Goal: Information Seeking & Learning: Learn about a topic

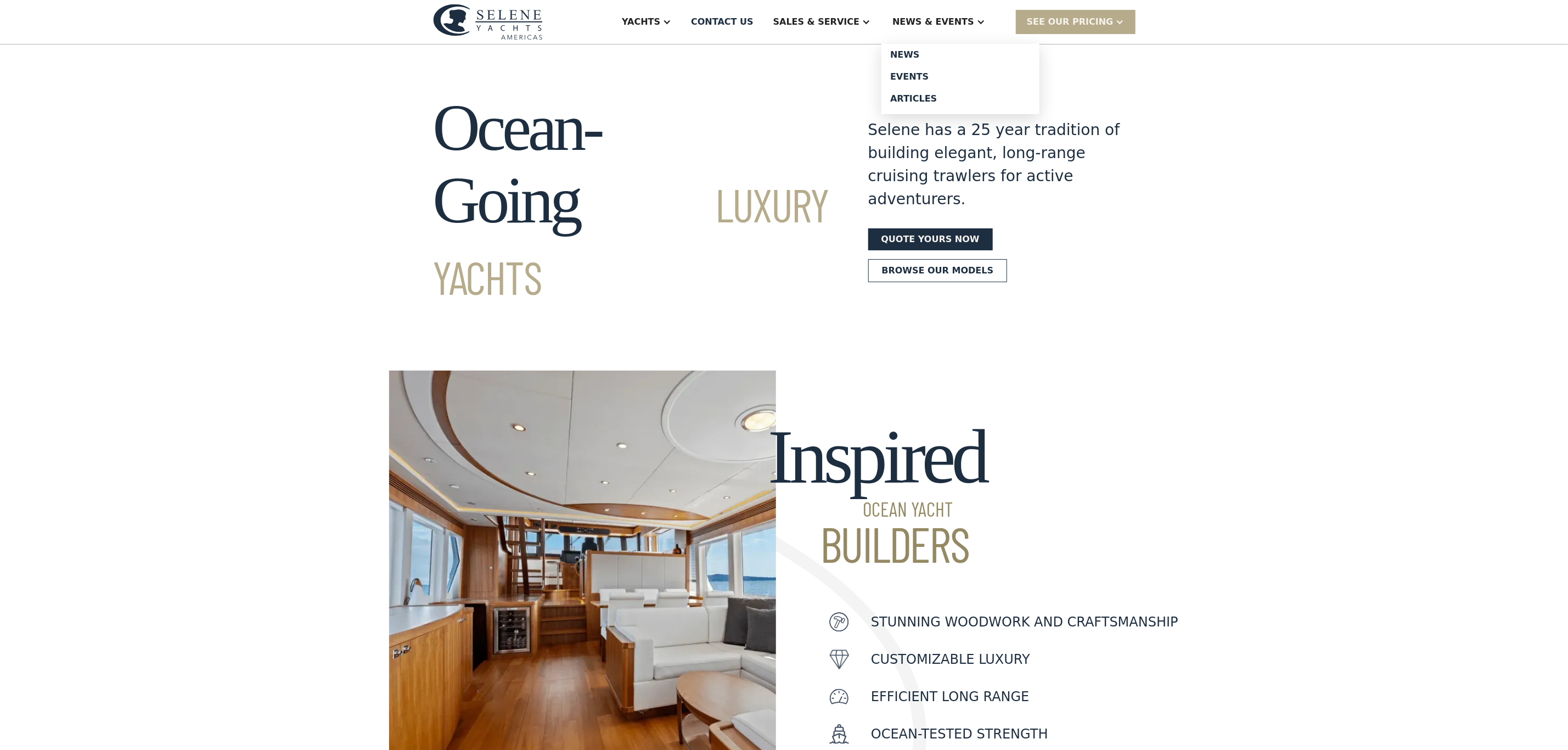
click at [968, 27] on div "News & EVENTS" at bounding box center [933, 22] width 81 height 13
click at [942, 76] on div "Events" at bounding box center [960, 76] width 140 height 9
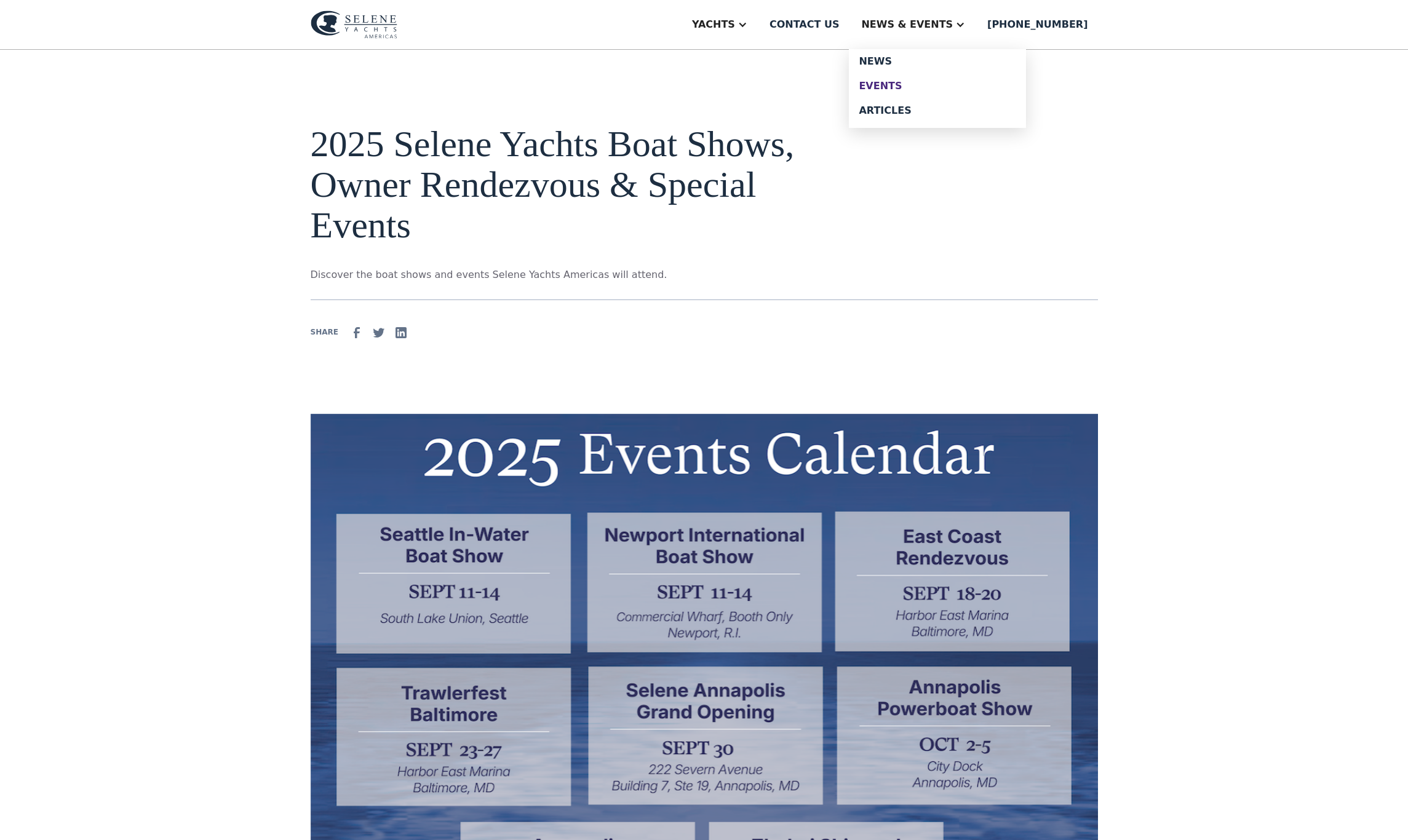
click at [910, 81] on div "Events" at bounding box center [937, 86] width 157 height 10
